Goal: Use online tool/utility: Use online tool/utility

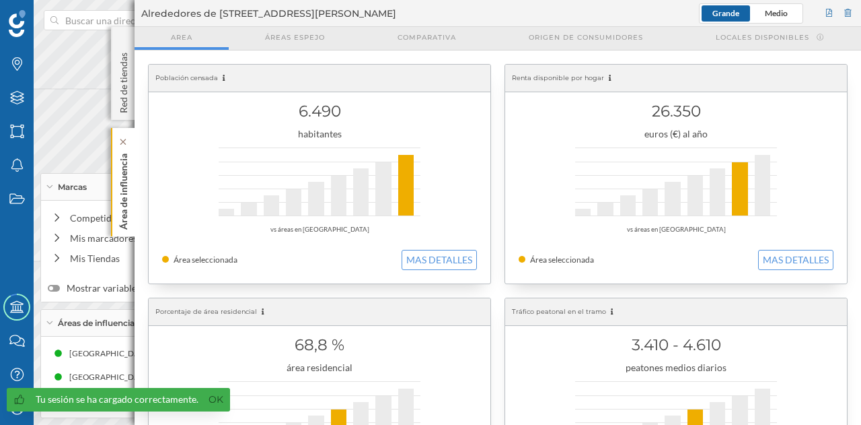
click at [119, 211] on p "Área de influencia" at bounding box center [123, 188] width 13 height 81
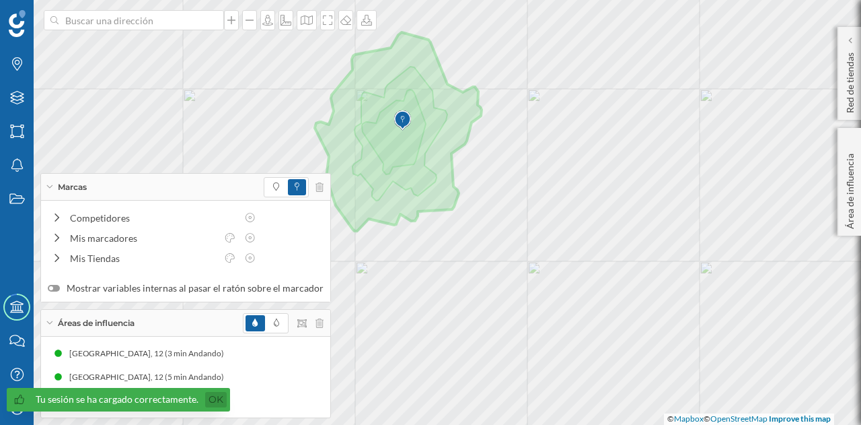
click at [215, 394] on link "Ok" at bounding box center [216, 399] width 22 height 15
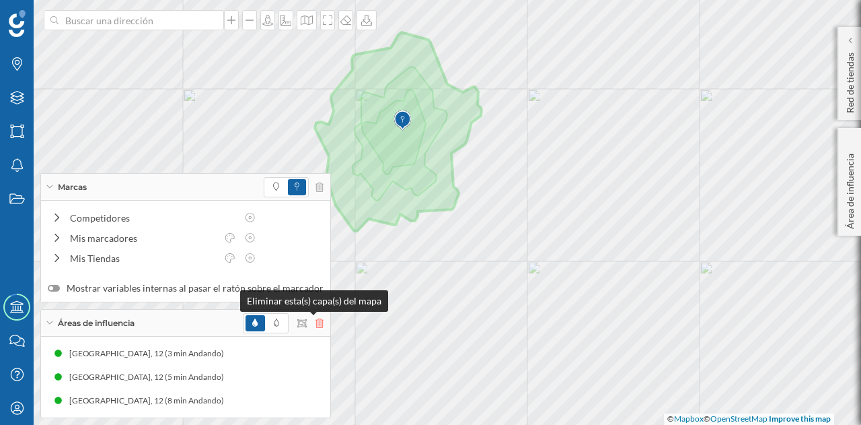
click at [316, 322] on icon at bounding box center [320, 322] width 8 height 9
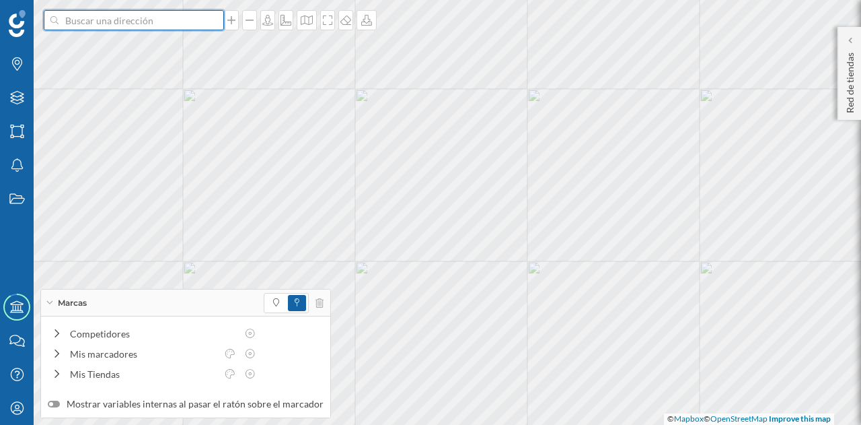
click at [89, 25] on input at bounding box center [134, 20] width 151 height 20
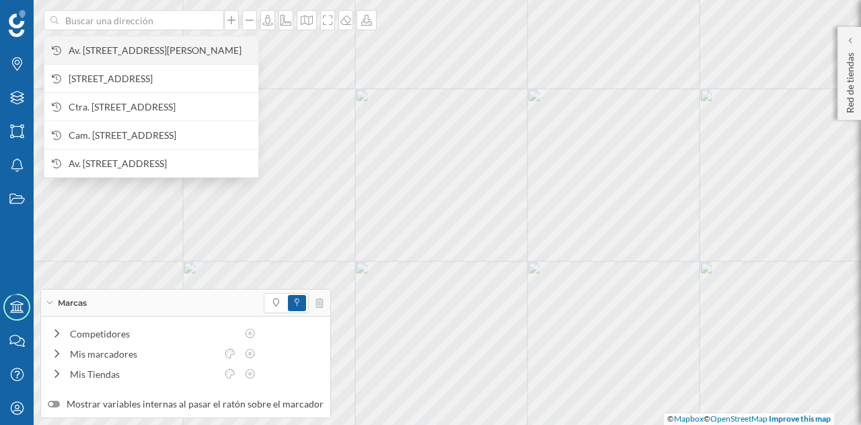
click at [109, 50] on span "Av. [STREET_ADDRESS][PERSON_NAME]" at bounding box center [160, 50] width 183 height 13
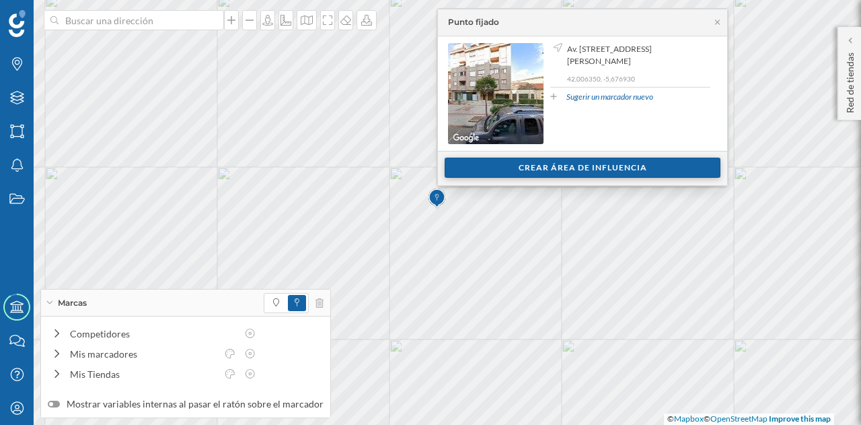
click at [474, 172] on div "Crear área de influencia" at bounding box center [583, 167] width 276 height 20
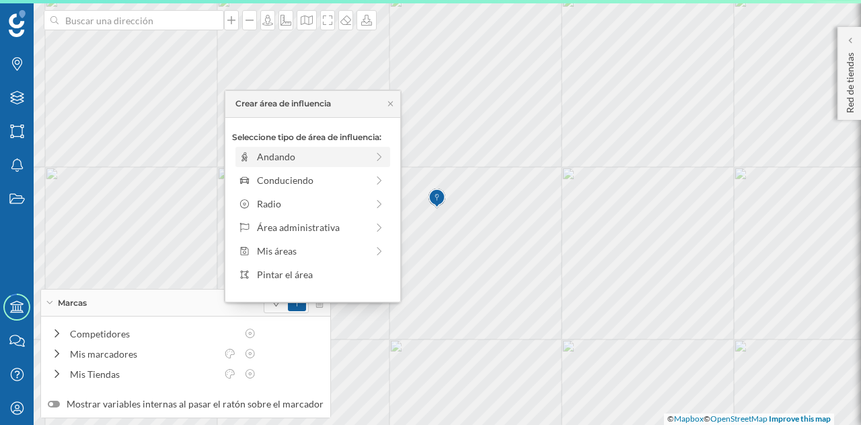
click at [302, 154] on div "Andando" at bounding box center [312, 156] width 110 height 14
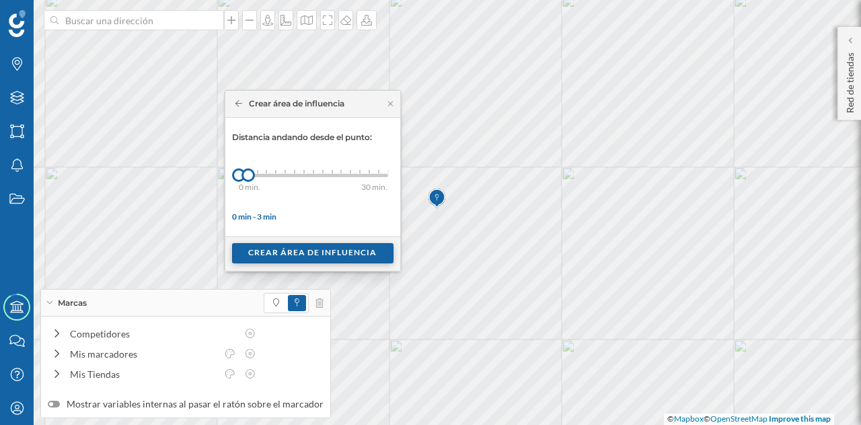
click at [291, 249] on div "Crear área de influencia" at bounding box center [312, 253] width 161 height 20
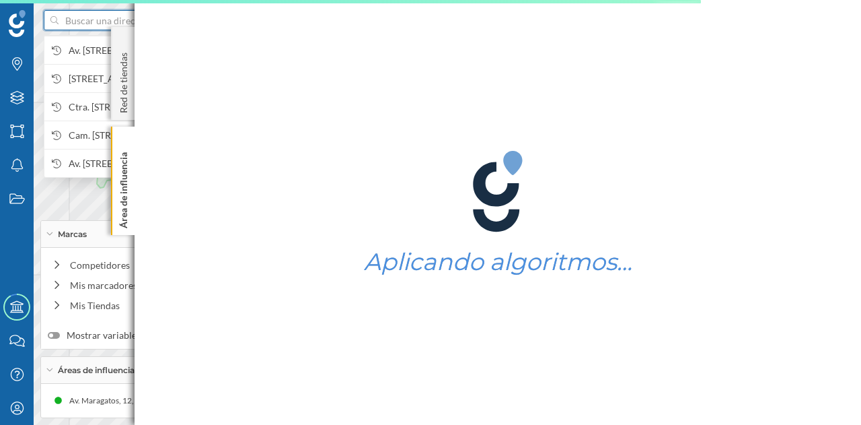
click at [106, 25] on input at bounding box center [134, 20] width 151 height 20
click at [89, 50] on span "Av. [STREET_ADDRESS][PERSON_NAME]" at bounding box center [160, 50] width 183 height 13
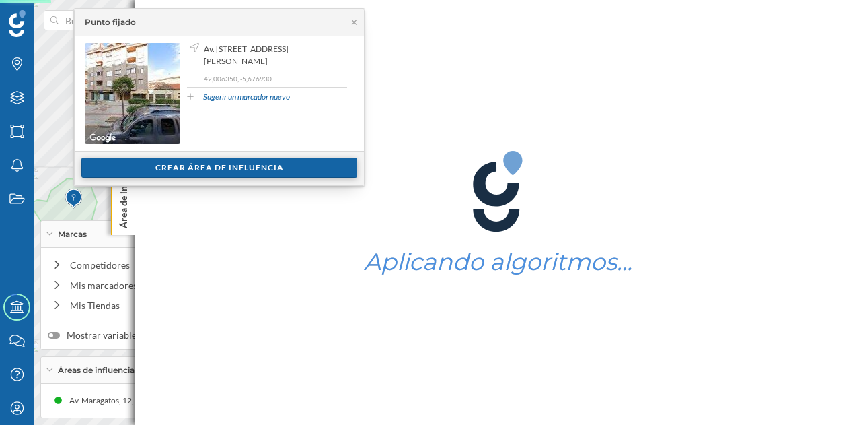
click at [210, 157] on div "Crear área de influencia" at bounding box center [219, 167] width 276 height 20
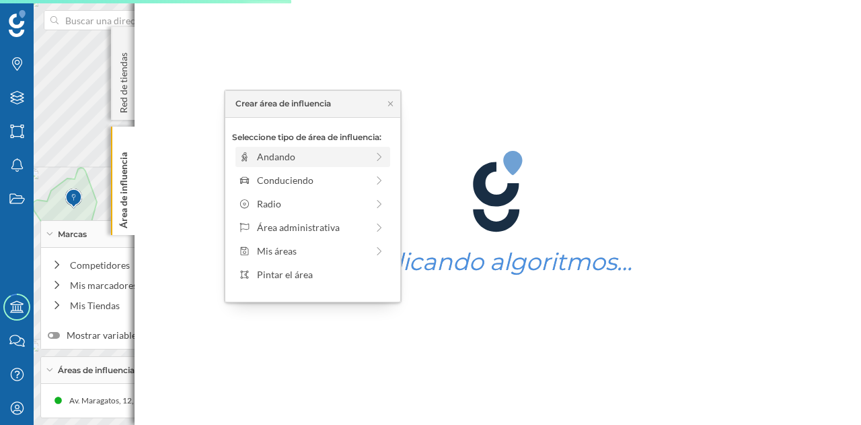
click at [252, 150] on div "Andando" at bounding box center [303, 156] width 129 height 14
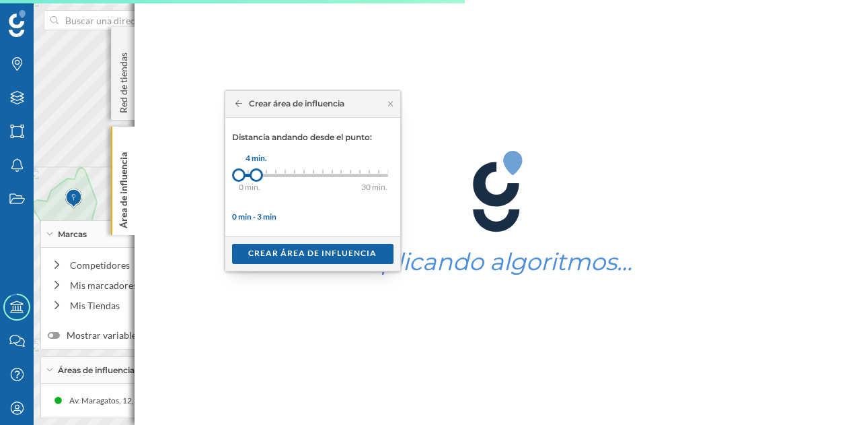
drag, startPoint x: 246, startPoint y: 172, endPoint x: 257, endPoint y: 172, distance: 10.8
click at [257, 172] on div at bounding box center [256, 174] width 13 height 13
click at [263, 167] on div "0 min. 3 min. 4 min. 5 min. 6 min. 7 min. 8 min. 9 min. 10 min. 11 min. 12 min.…" at bounding box center [313, 175] width 149 height 17
click at [296, 244] on div "Crear área de influencia" at bounding box center [312, 253] width 161 height 20
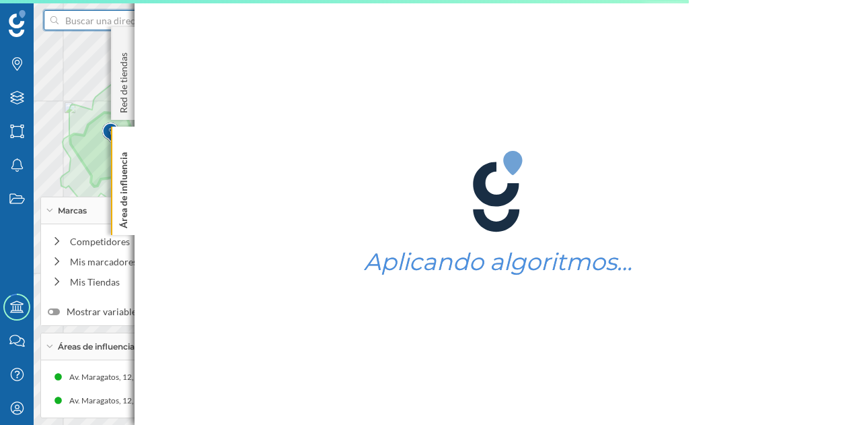
click at [81, 25] on input at bounding box center [134, 20] width 151 height 20
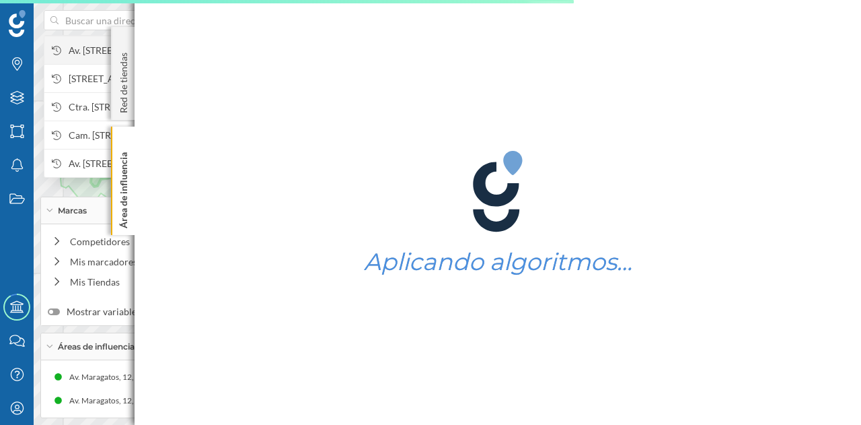
click at [86, 55] on span "Av. [STREET_ADDRESS][PERSON_NAME]" at bounding box center [160, 50] width 183 height 13
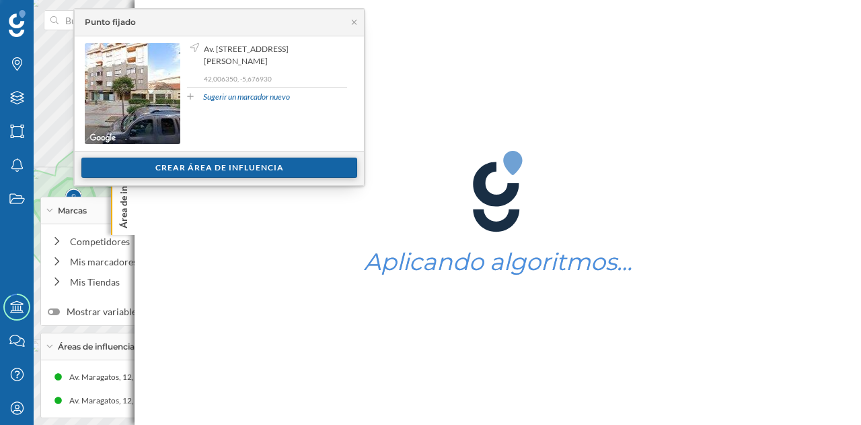
click at [244, 163] on div "Crear área de influencia" at bounding box center [219, 167] width 276 height 20
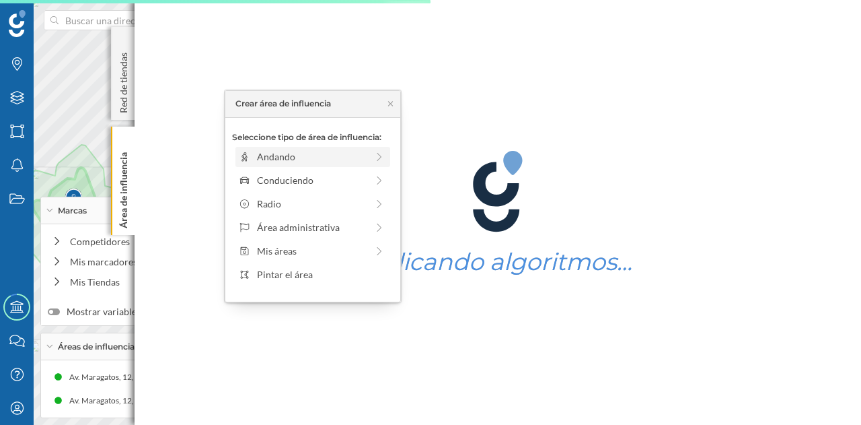
click at [256, 161] on div "Andando" at bounding box center [303, 156] width 129 height 14
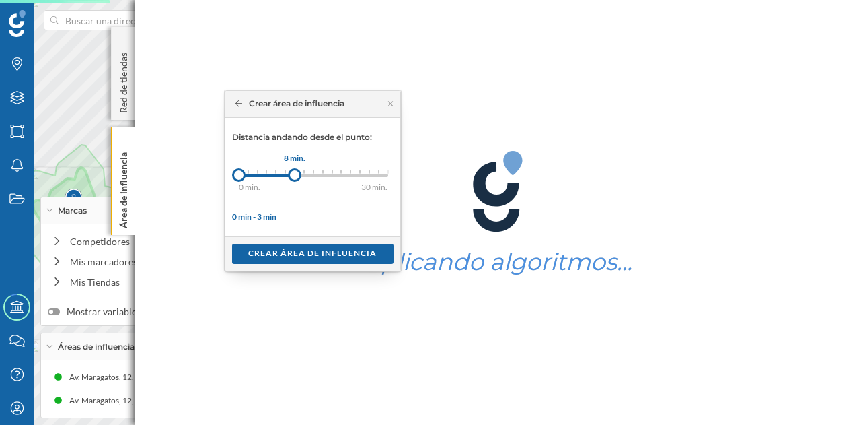
drag, startPoint x: 250, startPoint y: 176, endPoint x: 294, endPoint y: 178, distance: 44.5
click at [294, 178] on div at bounding box center [294, 174] width 13 height 13
click at [296, 246] on div "Crear área de influencia" at bounding box center [312, 253] width 161 height 20
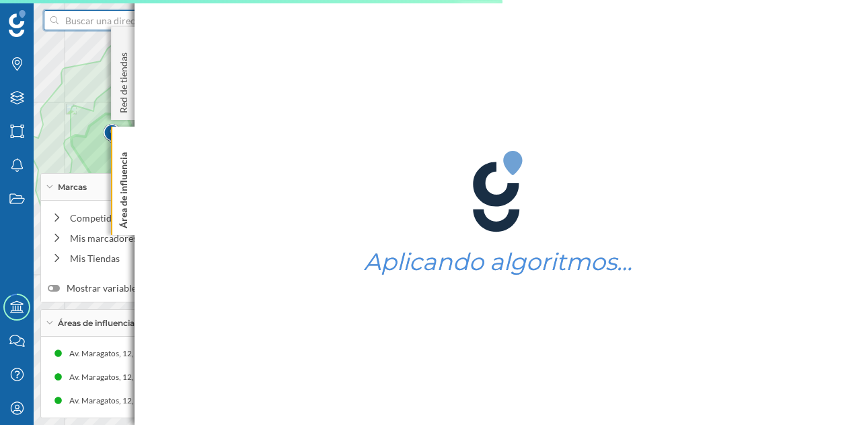
click at [76, 14] on input at bounding box center [134, 20] width 151 height 20
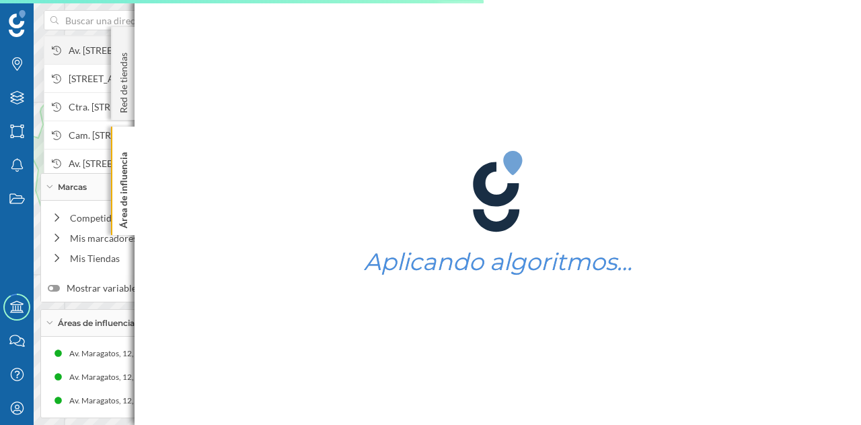
click at [86, 44] on span "Av. [STREET_ADDRESS][PERSON_NAME]" at bounding box center [160, 50] width 183 height 13
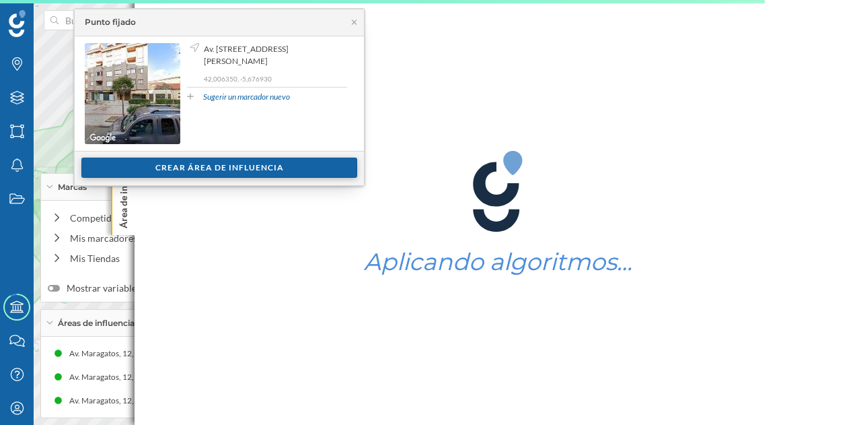
click at [271, 166] on div "Crear área de influencia" at bounding box center [219, 167] width 276 height 20
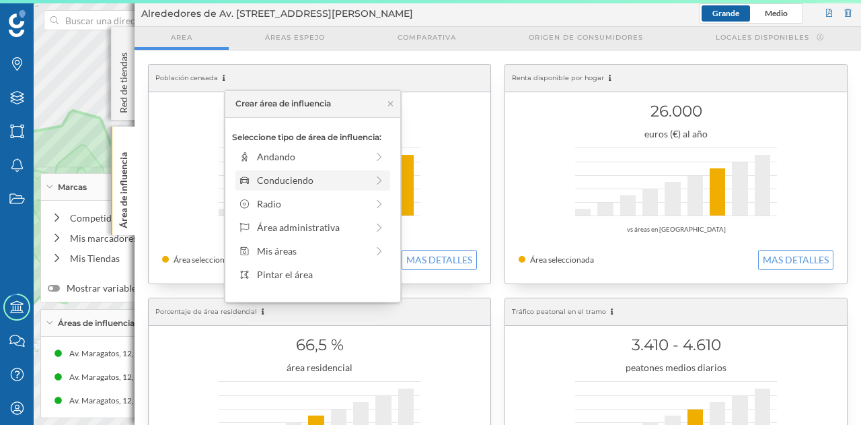
click at [250, 174] on div "Conduciendo" at bounding box center [303, 180] width 129 height 14
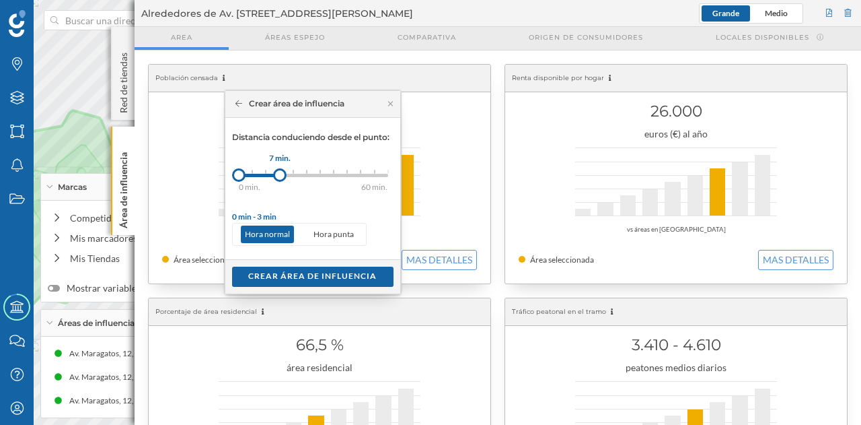
drag, startPoint x: 248, startPoint y: 171, endPoint x: 280, endPoint y: 171, distance: 32.3
click at [280, 171] on div at bounding box center [279, 174] width 13 height 13
click at [285, 270] on div "Crear área de influencia" at bounding box center [312, 276] width 161 height 20
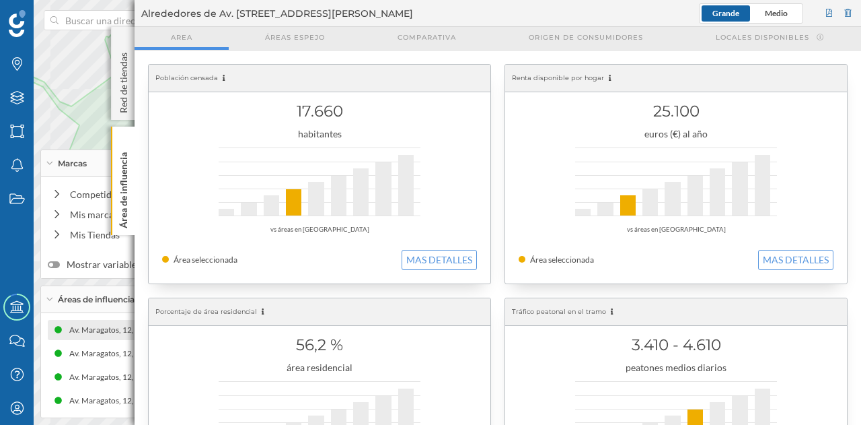
click at [104, 332] on div "Av. Maragatos, 12, 49600 [GEOGRAPHIC_DATA][PERSON_NAME][GEOGRAPHIC_DATA], [GEOG…" at bounding box center [267, 329] width 469 height 13
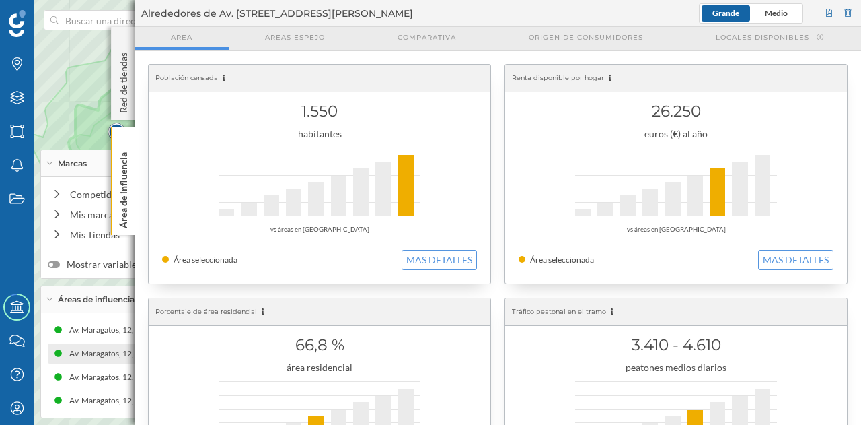
click at [96, 348] on div "Av. Maragatos, 12, 4960[PERSON_NAME][GEOGRAPHIC_DATA][GEOGRAPHIC_DATA], [GEOGRA…" at bounding box center [122, 353] width 463 height 13
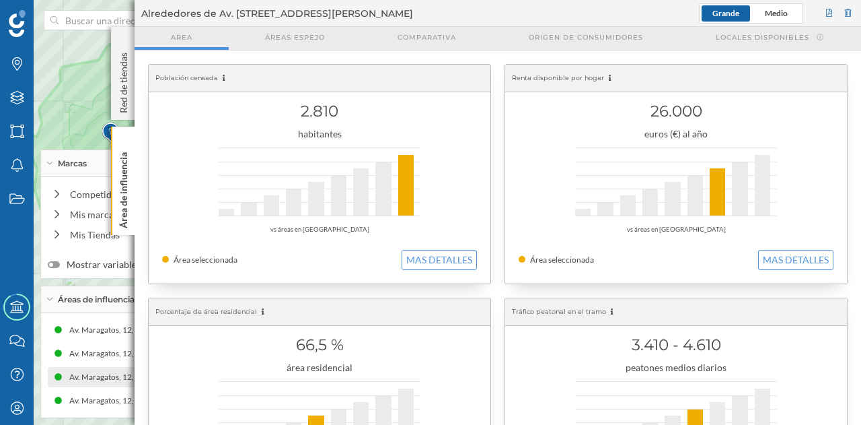
click at [92, 384] on div "Av. Maragatos, 12, 4960[PERSON_NAME][GEOGRAPHIC_DATA][GEOGRAPHIC_DATA], [GEOGRA…" at bounding box center [186, 377] width 276 height 20
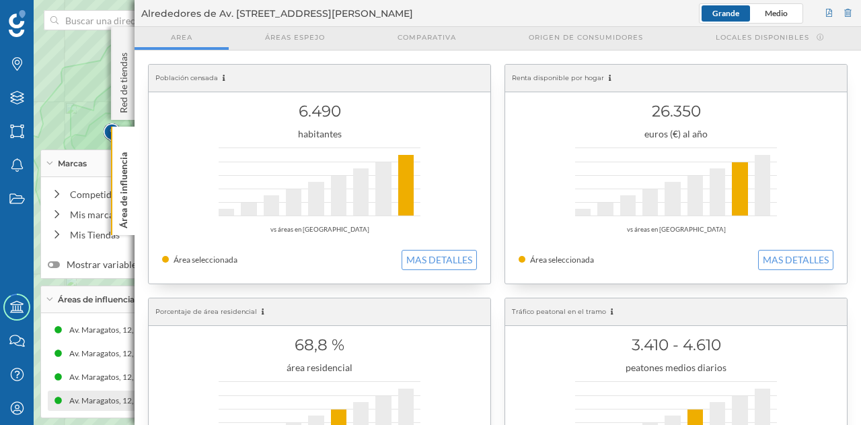
click at [116, 403] on div "Av. Maragatos, 12, 4960[PERSON_NAME][GEOGRAPHIC_DATA], [GEOGRAPHIC_DATA] (7 min…" at bounding box center [119, 400] width 397 height 13
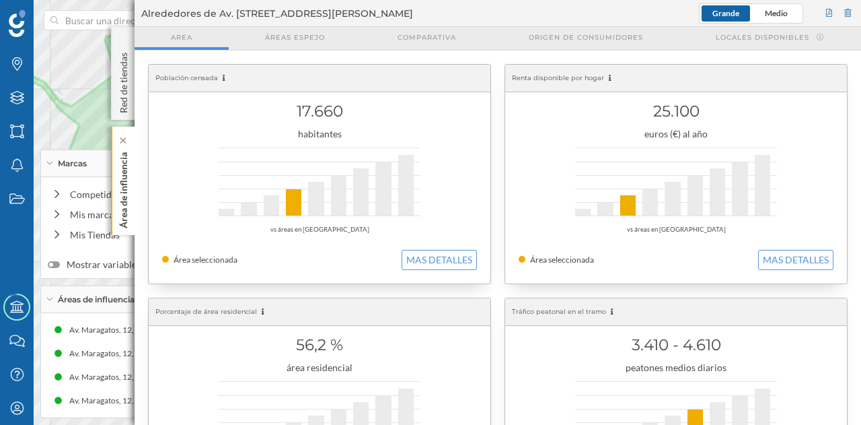
click at [126, 172] on p "Área de influencia" at bounding box center [123, 187] width 13 height 81
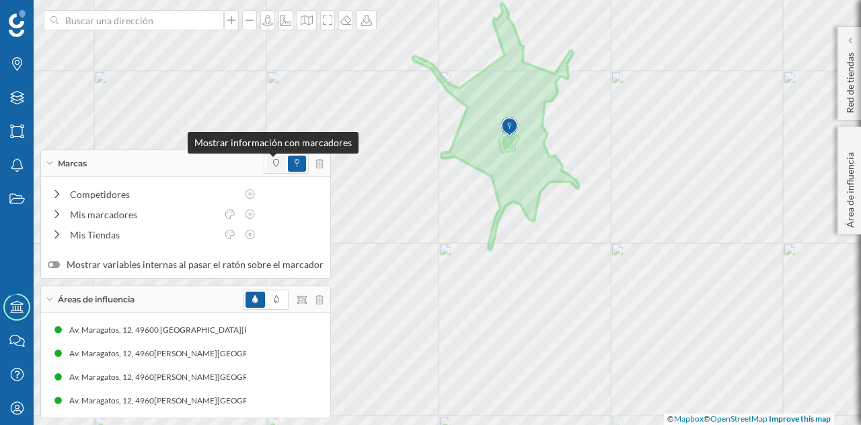
click at [273, 168] on span at bounding box center [276, 163] width 6 height 12
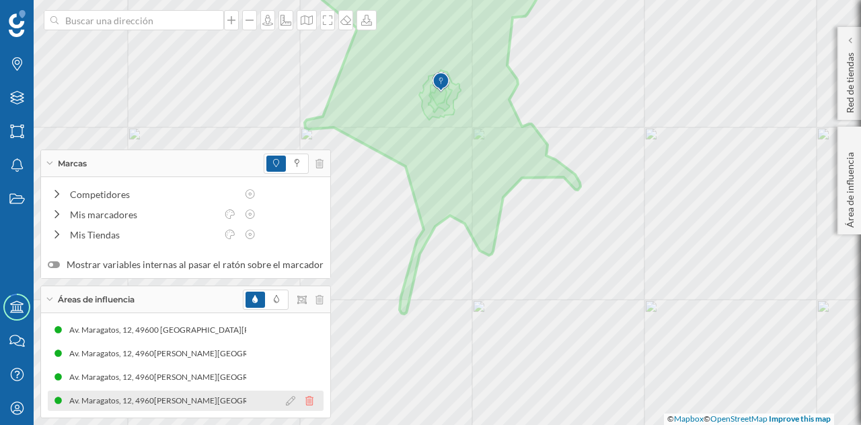
click at [305, 402] on icon at bounding box center [309, 400] width 8 height 9
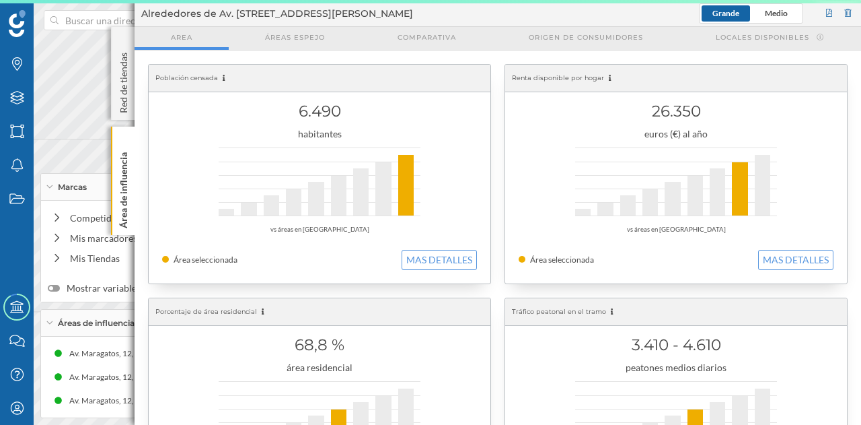
click at [552, 287] on div "Marcas Capas Áreas Notificaciones Estados Academy Contacta con nosotros Centro …" at bounding box center [430, 212] width 861 height 425
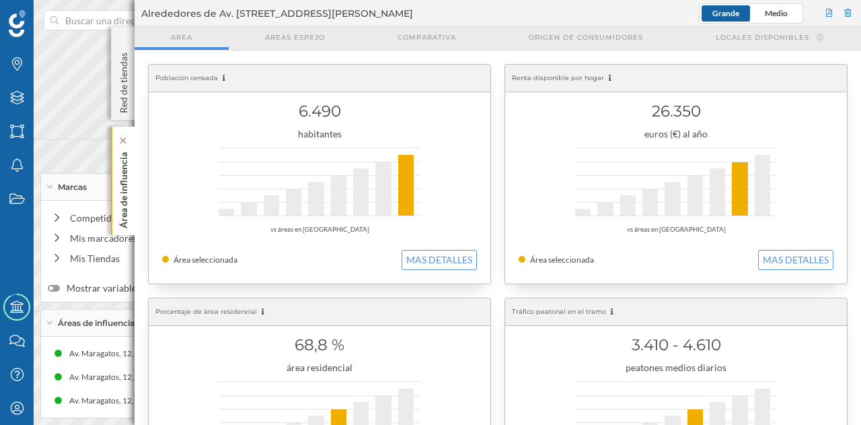
click at [129, 172] on p "Área de influencia" at bounding box center [123, 187] width 13 height 81
click at [128, 202] on p "Área de influencia" at bounding box center [123, 187] width 13 height 81
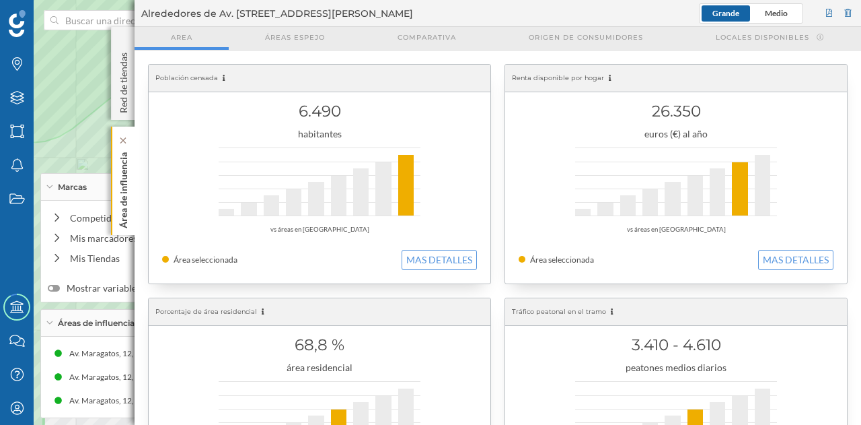
click at [131, 181] on div "Área de influencia" at bounding box center [123, 180] width 24 height 108
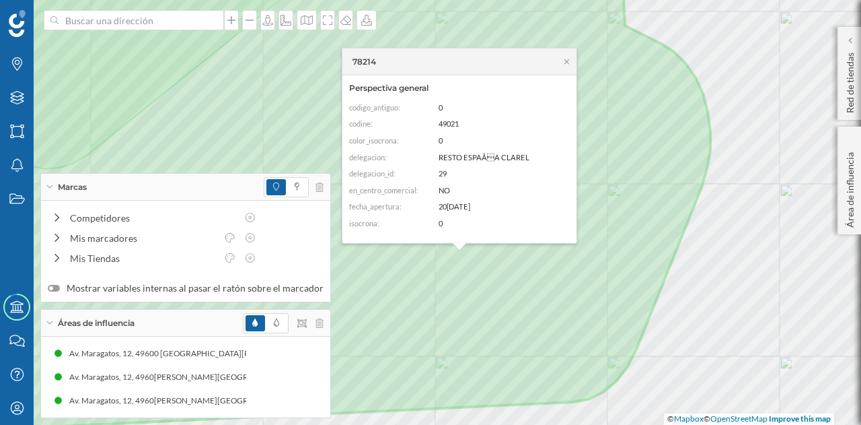
scroll to position [67, 0]
